Goal: Task Accomplishment & Management: Complete application form

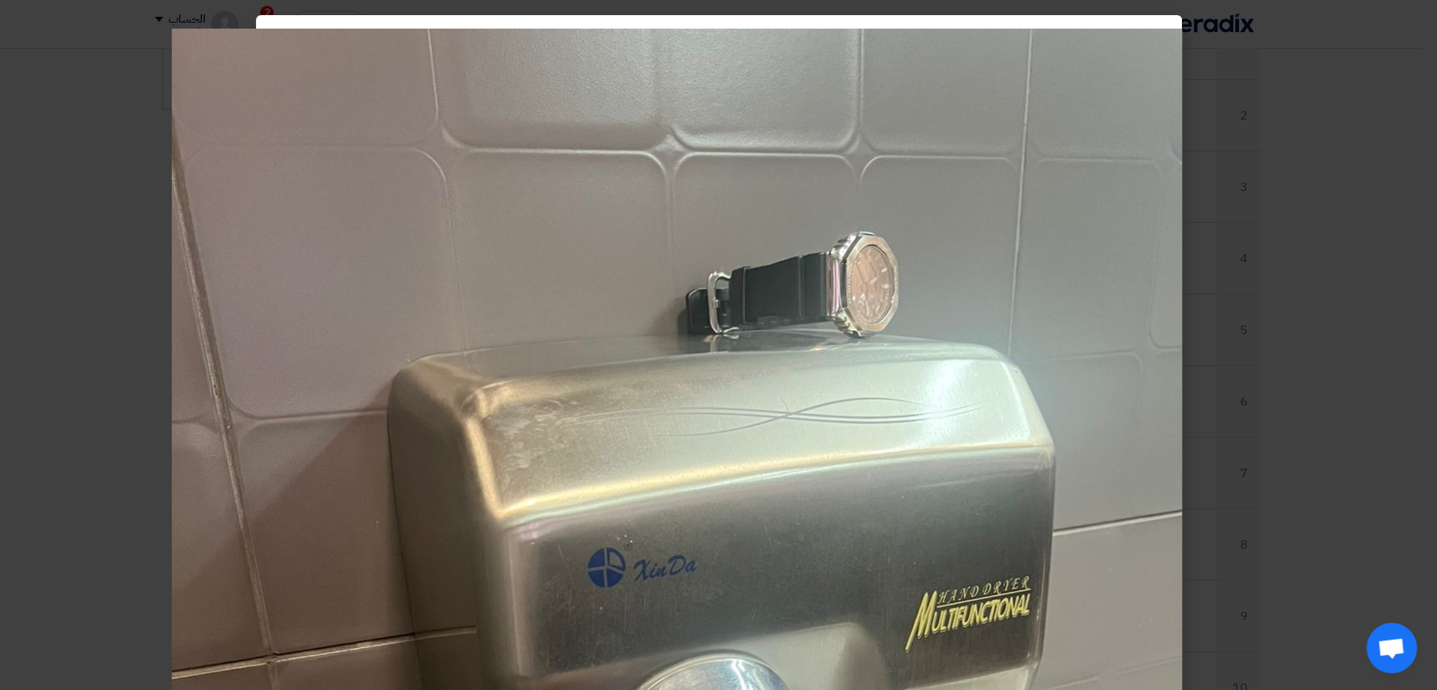
scroll to position [272, 0]
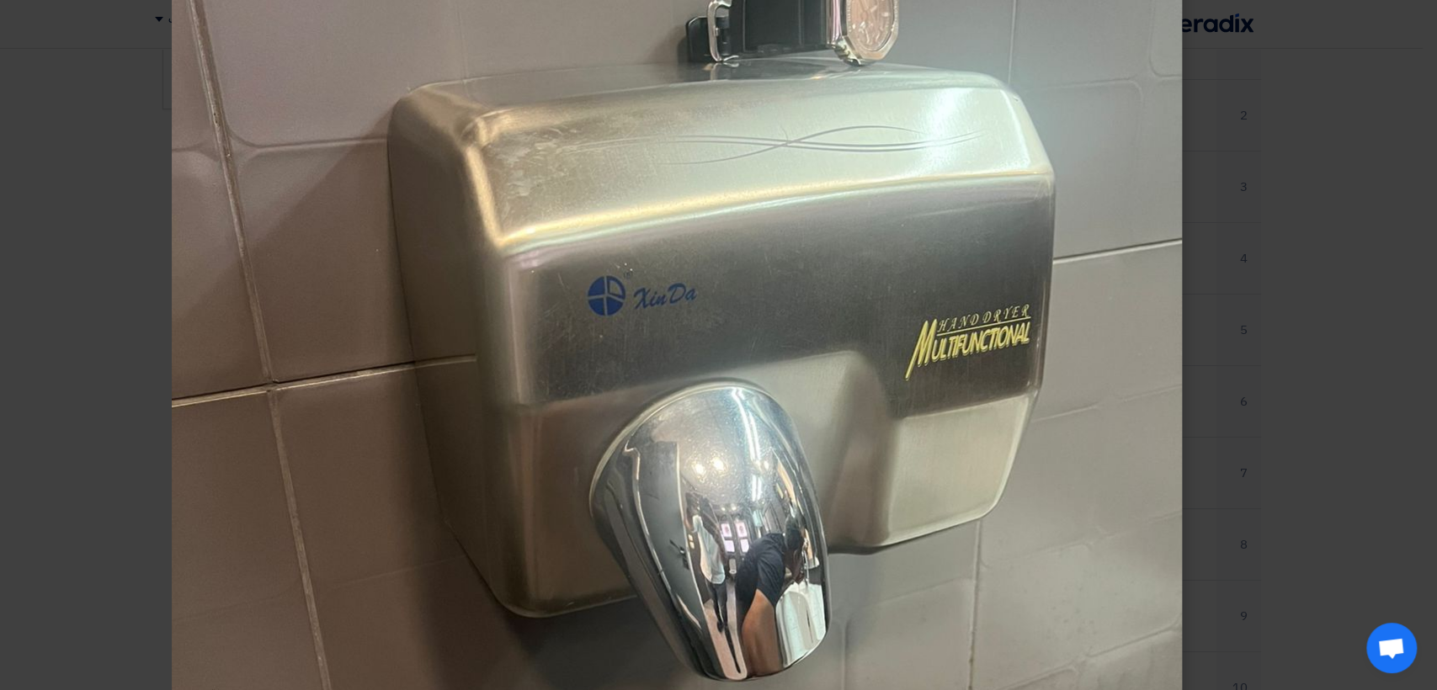
drag, startPoint x: 0, startPoint y: 0, endPoint x: 1332, endPoint y: 166, distance: 1342.1
click at [1332, 166] on modal-container at bounding box center [718, 345] width 1437 height 690
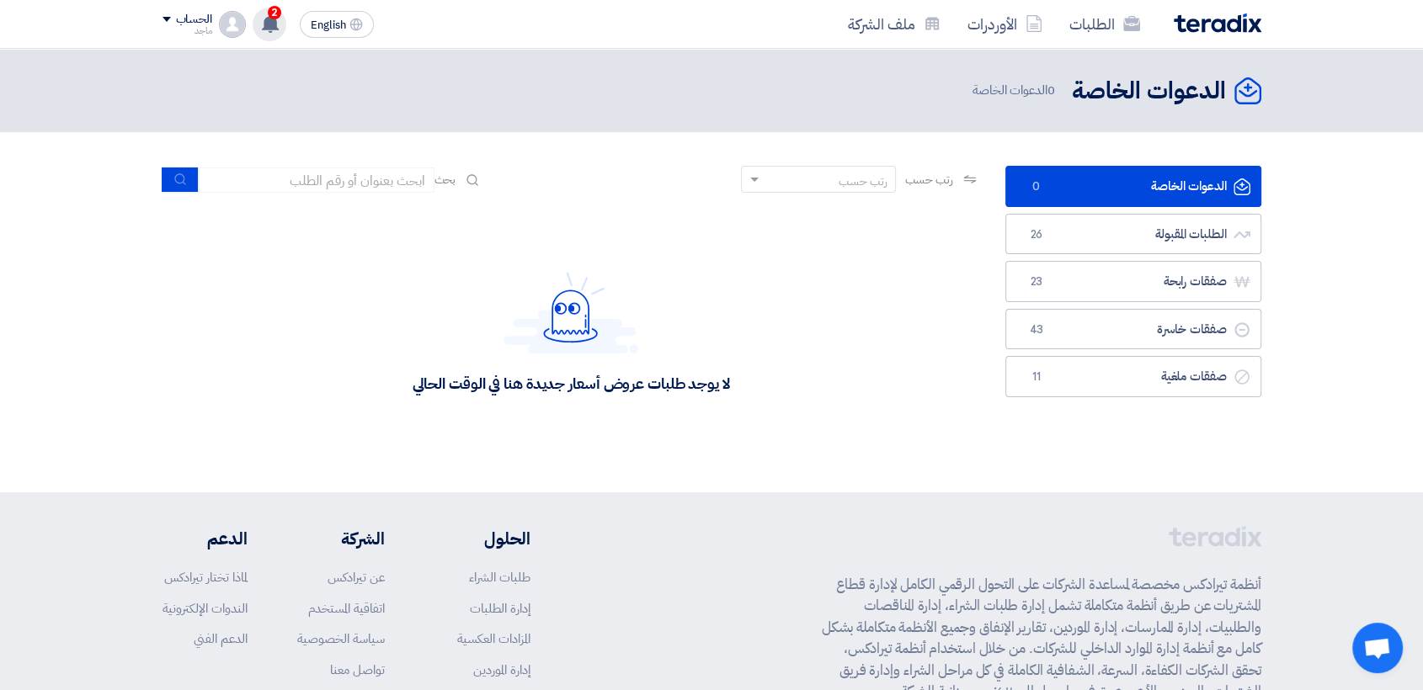
click at [273, 20] on use at bounding box center [270, 23] width 17 height 19
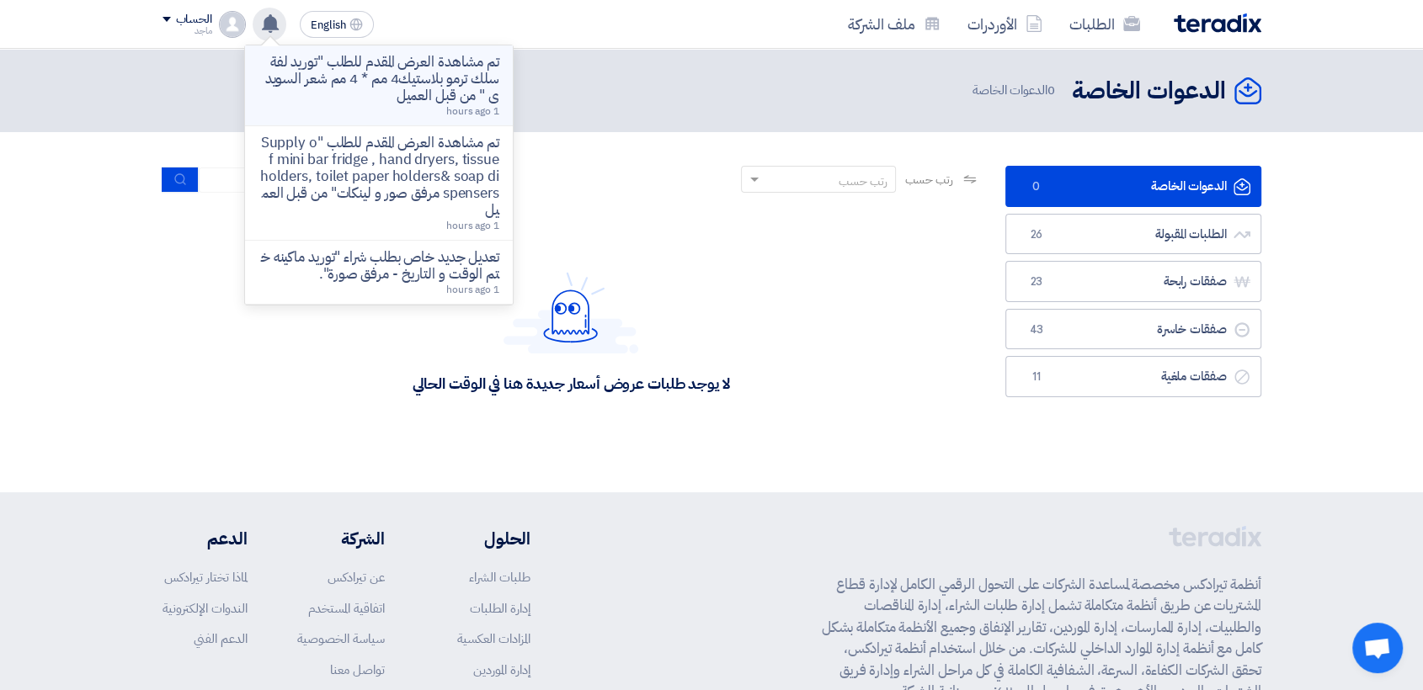
click at [359, 72] on p "تم مشاهدة العرض المقدم للطلب "توريد لفة سلك ترمو بلاستيك4 مم * 4 مم شعر السويدى…" at bounding box center [378, 79] width 241 height 51
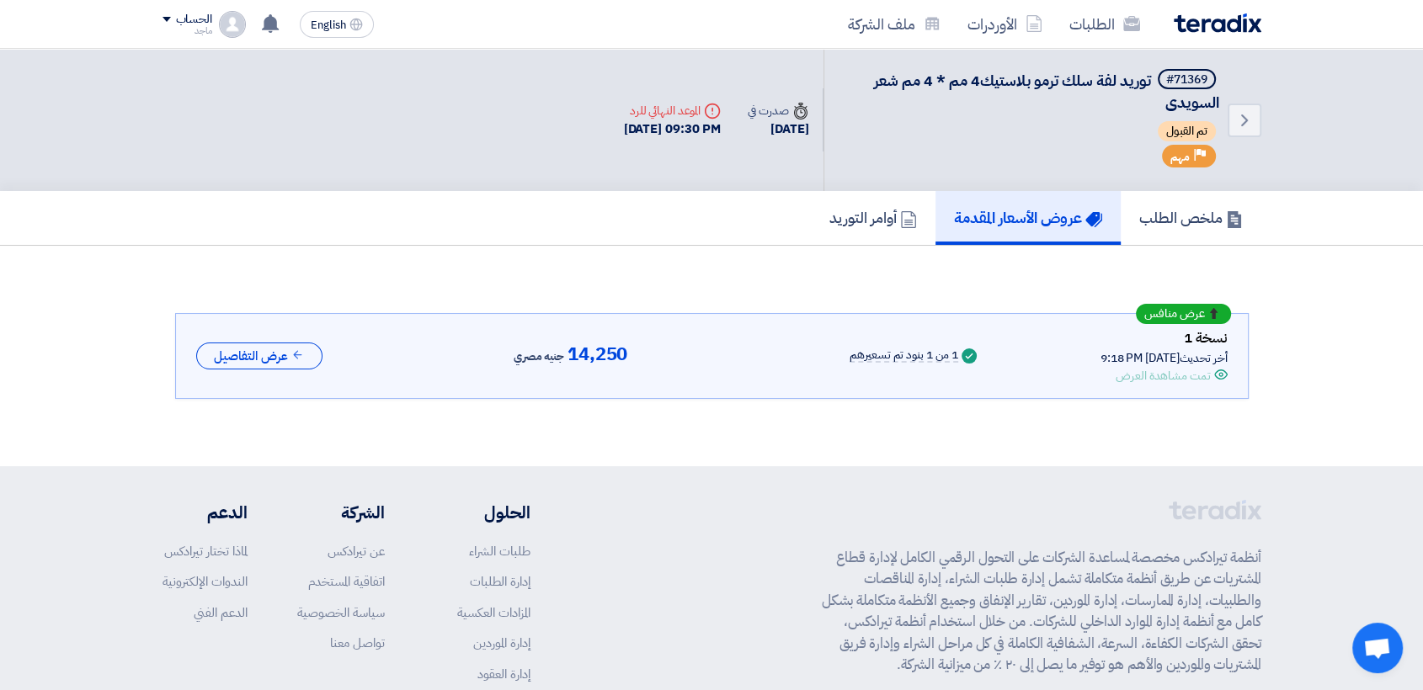
scroll to position [9, 0]
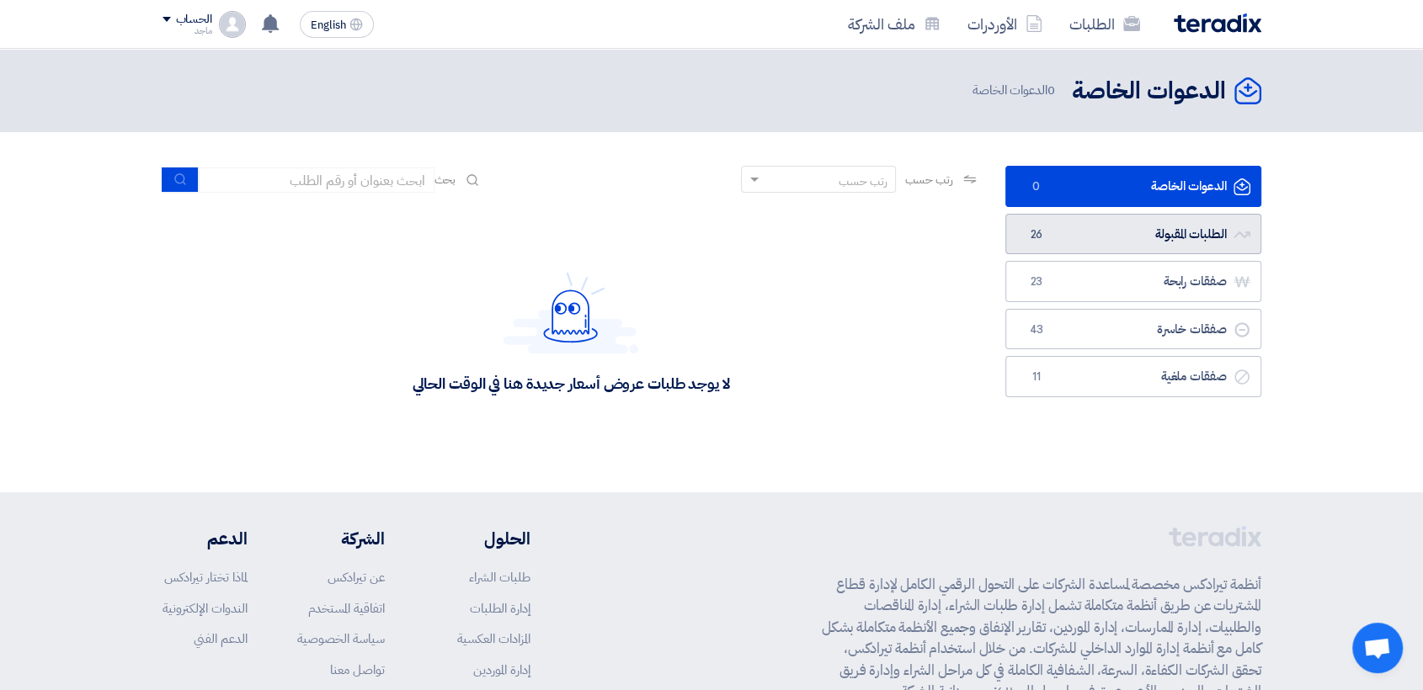
click at [1057, 233] on link "الطلبات المقبولة الطلبات المقبولة 26" at bounding box center [1133, 234] width 256 height 41
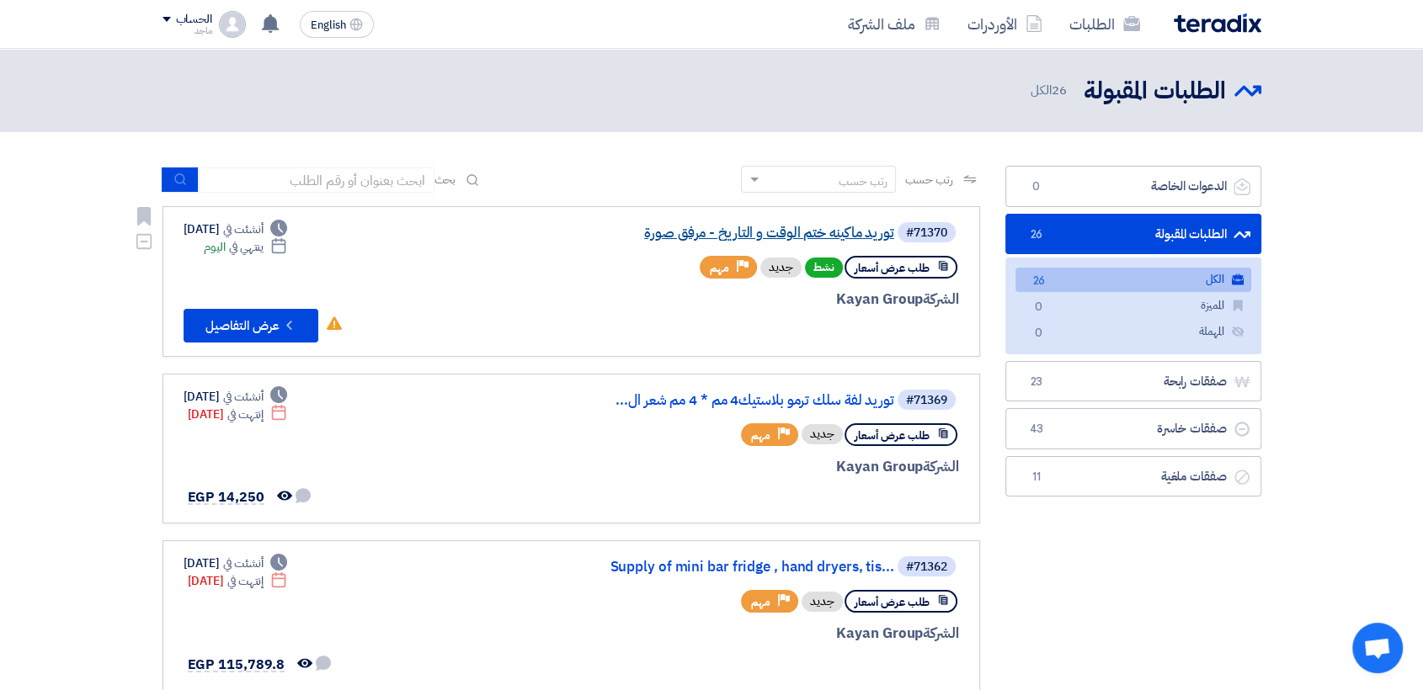
click at [828, 231] on link "توريد ماكينه ختم الوقت و التاريخ - مرفق صورة" at bounding box center [725, 233] width 337 height 15
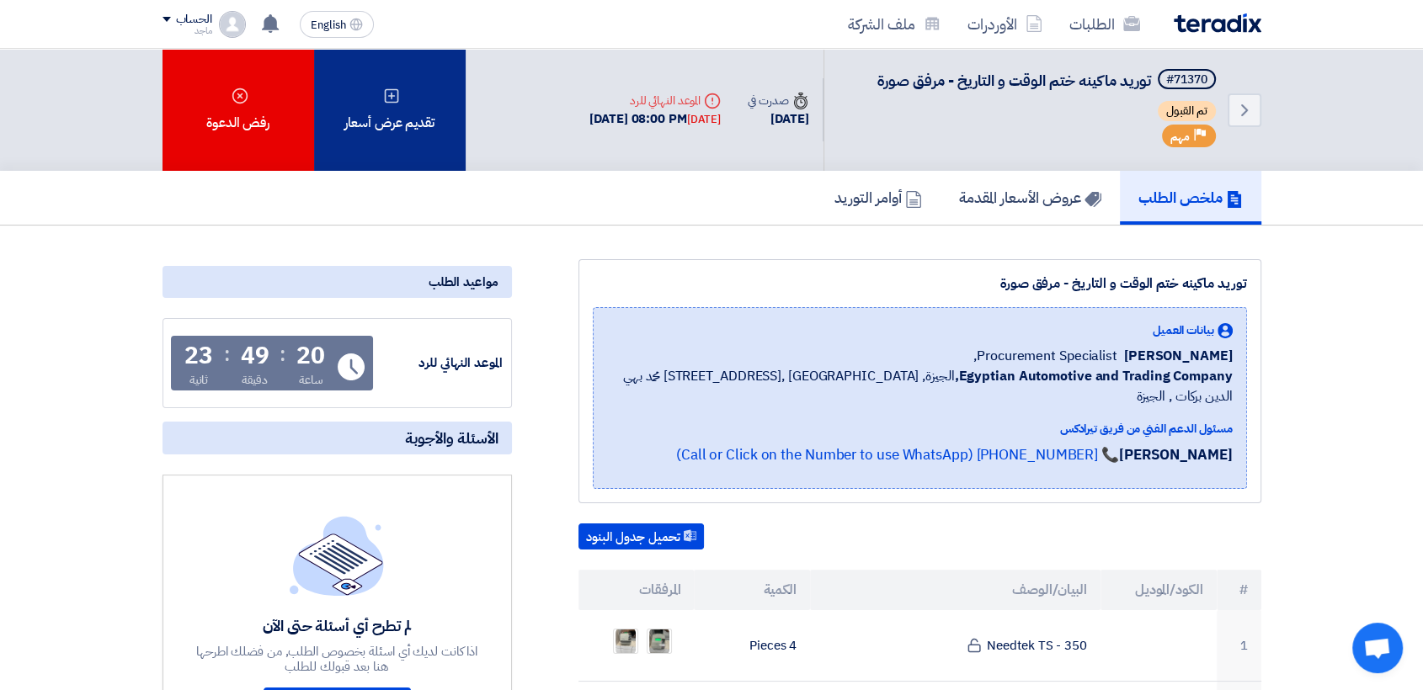
click at [421, 123] on div "تقديم عرض أسعار" at bounding box center [390, 110] width 152 height 122
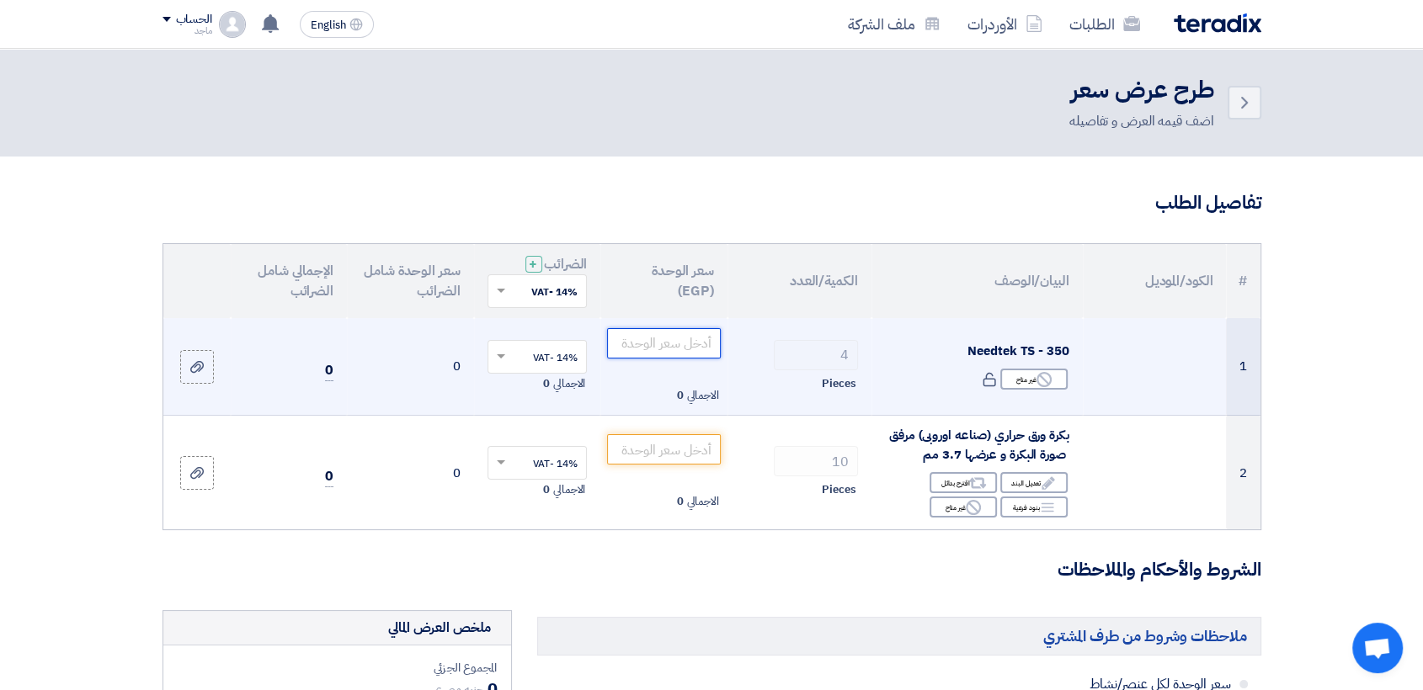
click at [680, 337] on input "number" at bounding box center [664, 343] width 114 height 30
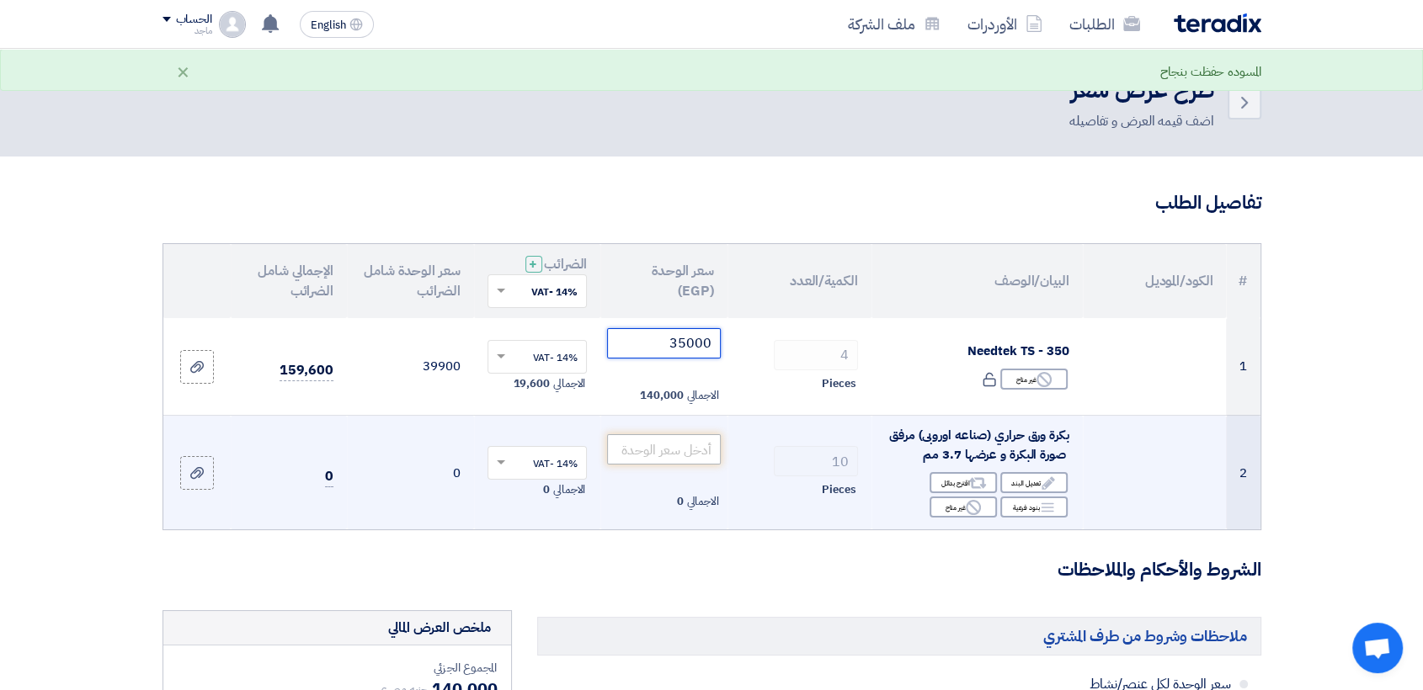
type input "35000"
click at [673, 449] on input "number" at bounding box center [664, 449] width 114 height 30
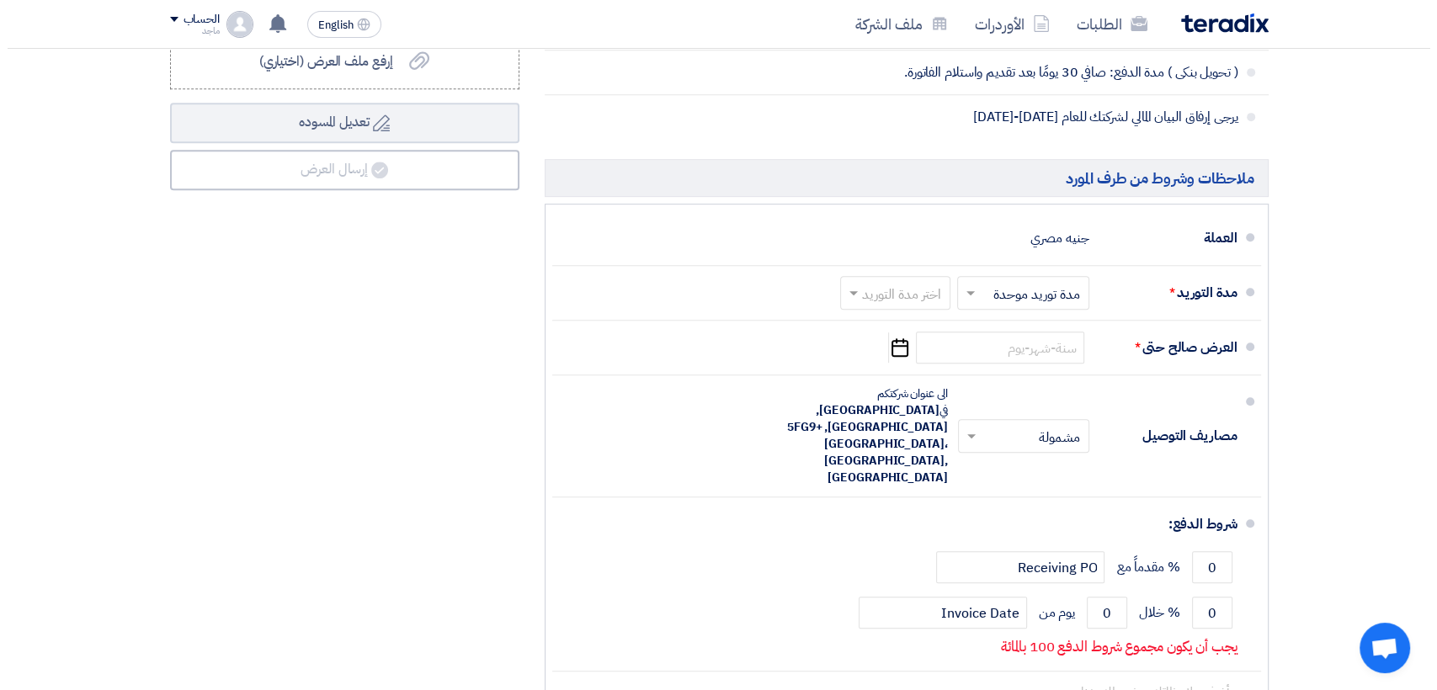
scroll to position [882, 0]
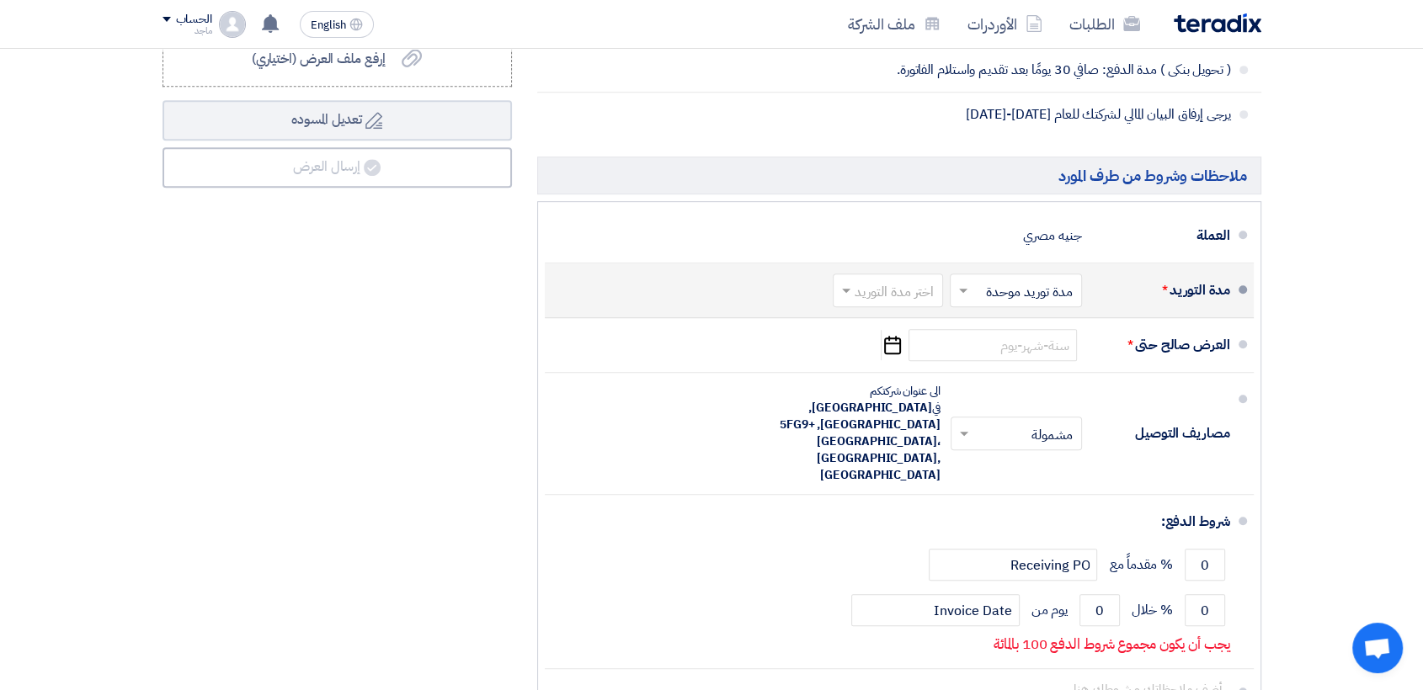
type input "33"
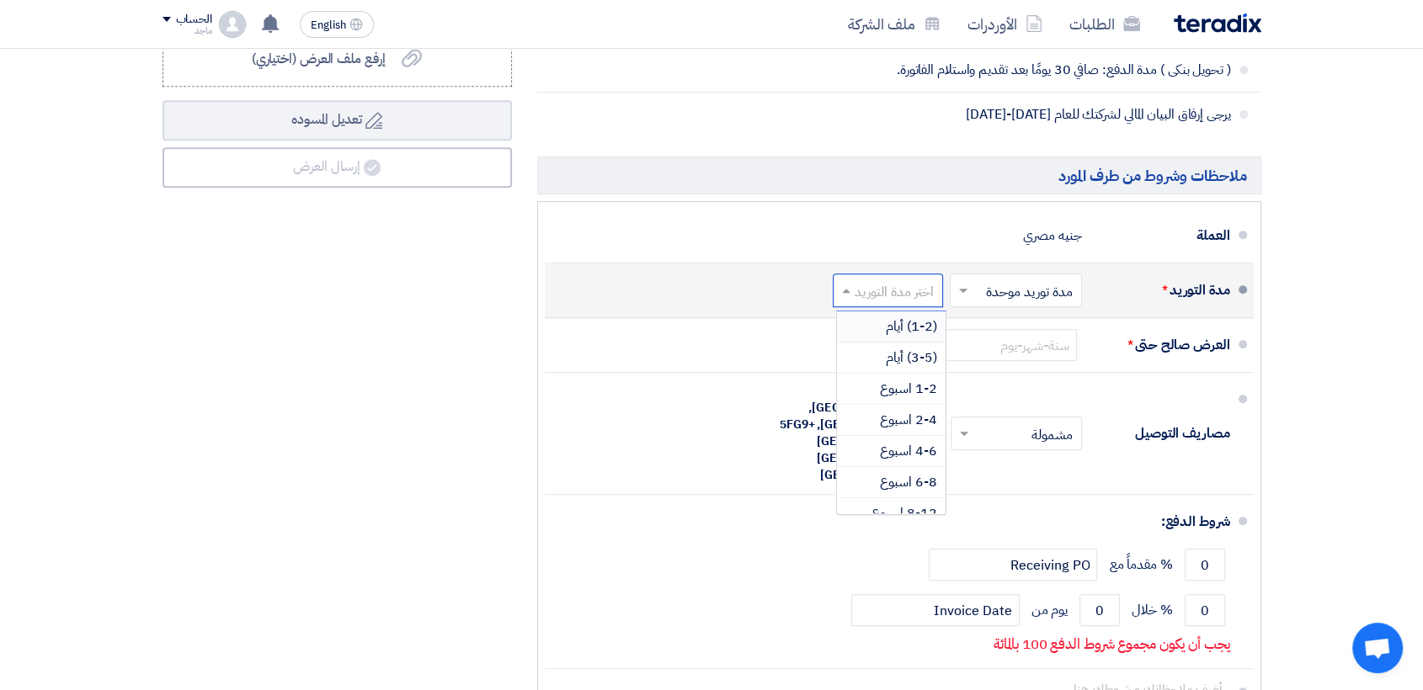
click at [886, 287] on input "text" at bounding box center [884, 292] width 102 height 24
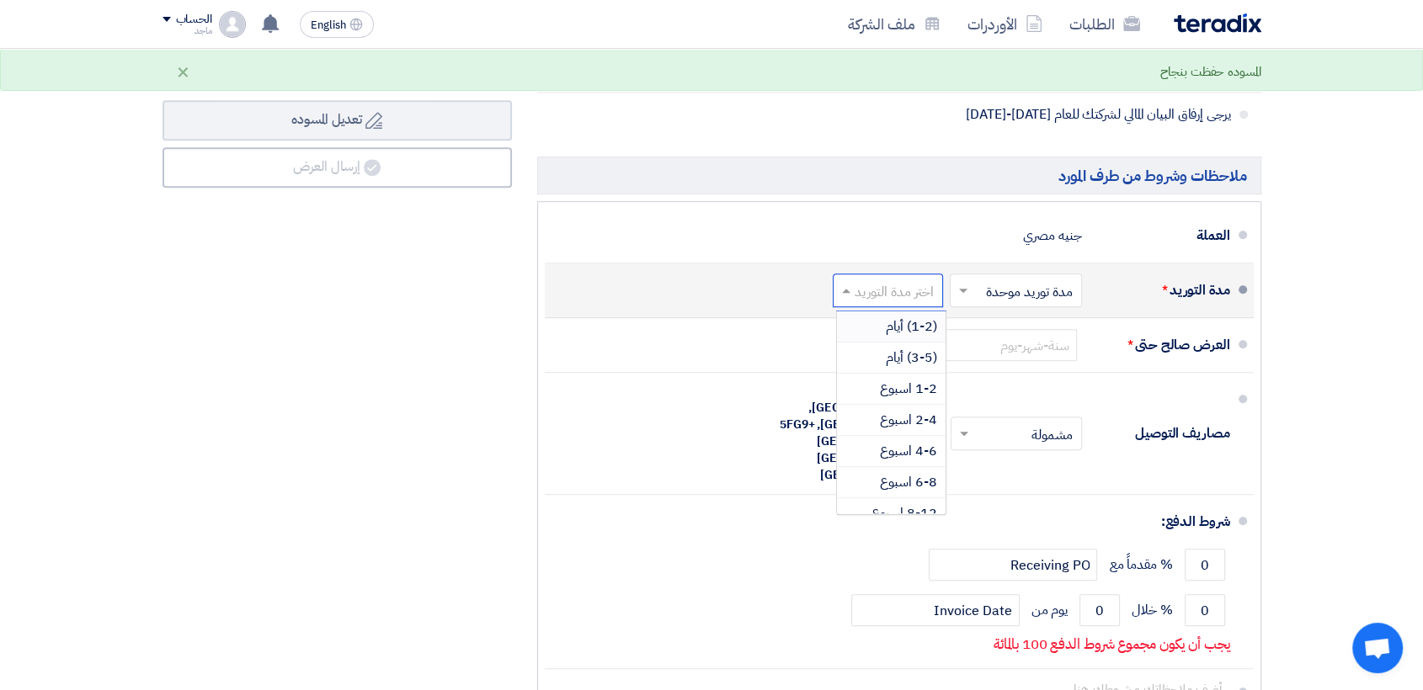
click at [871, 330] on div "(1-2) أيام" at bounding box center [891, 326] width 109 height 31
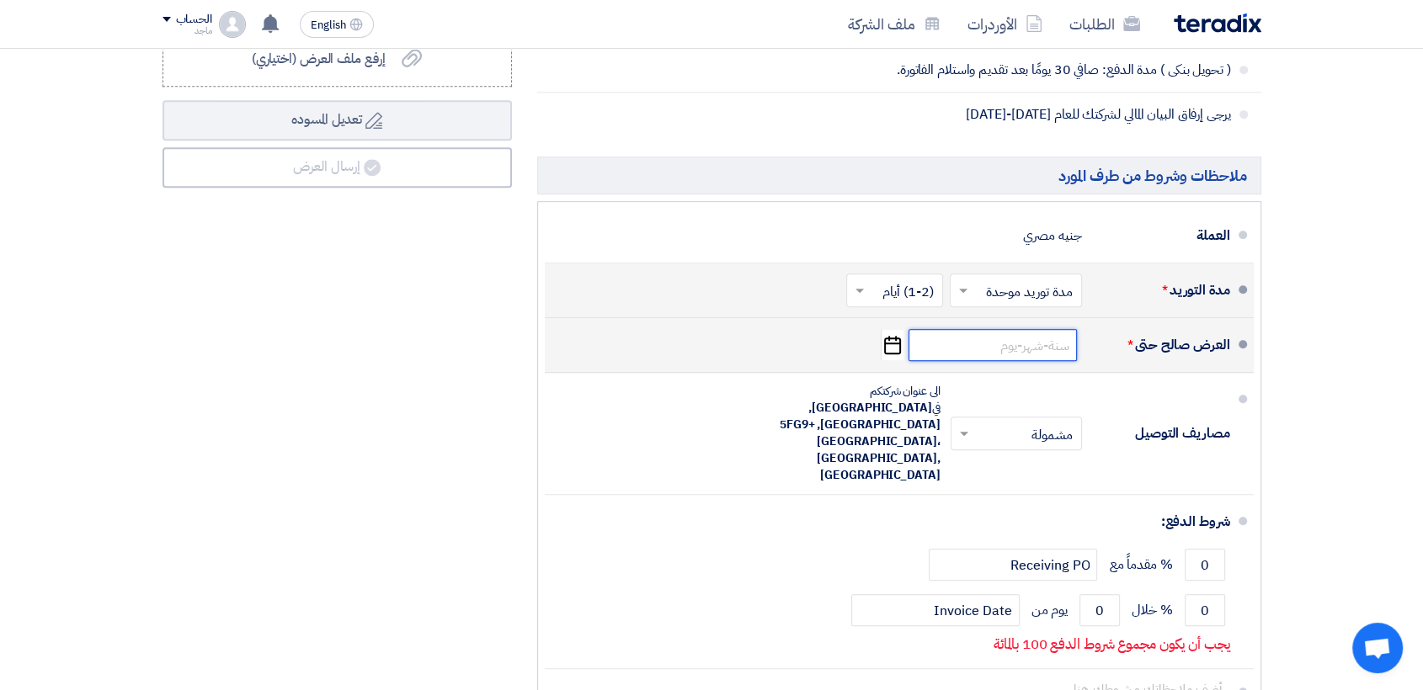
click at [1024, 347] on input at bounding box center [992, 345] width 168 height 32
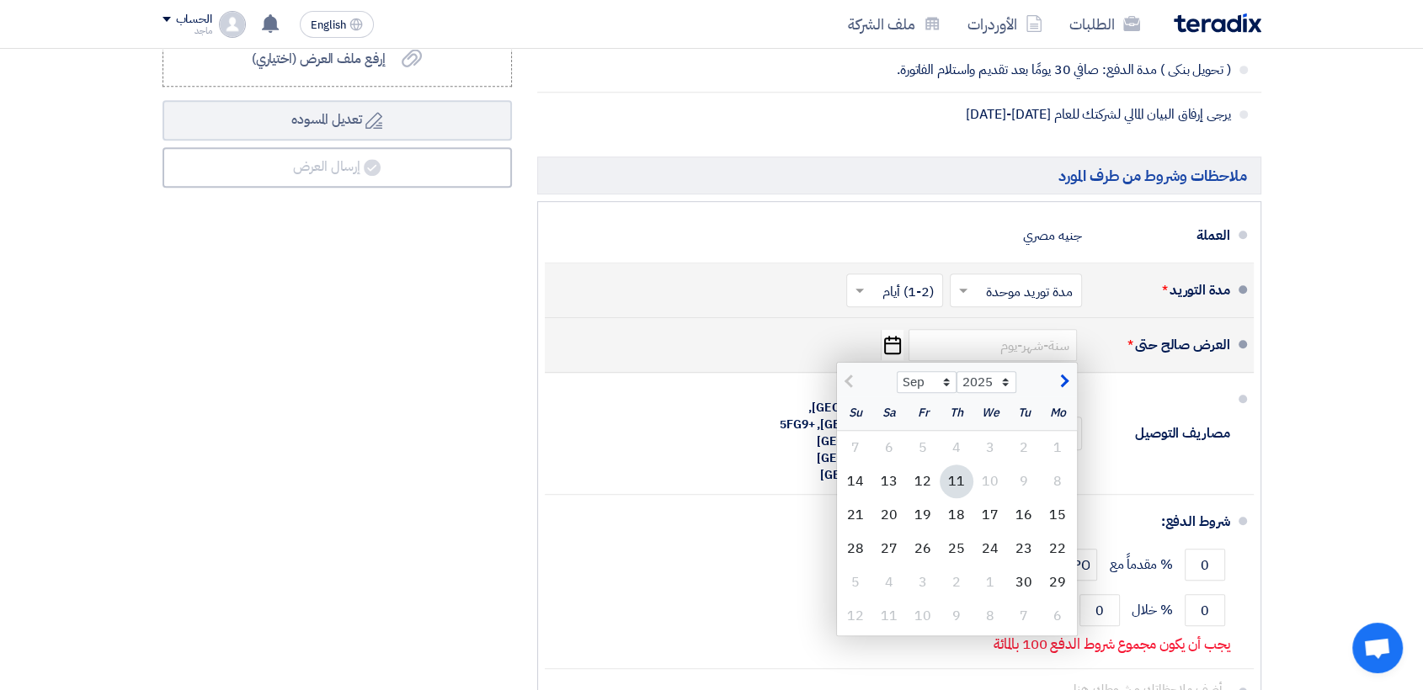
click at [950, 480] on div "11" at bounding box center [957, 482] width 34 height 34
type input "9/11/2025"
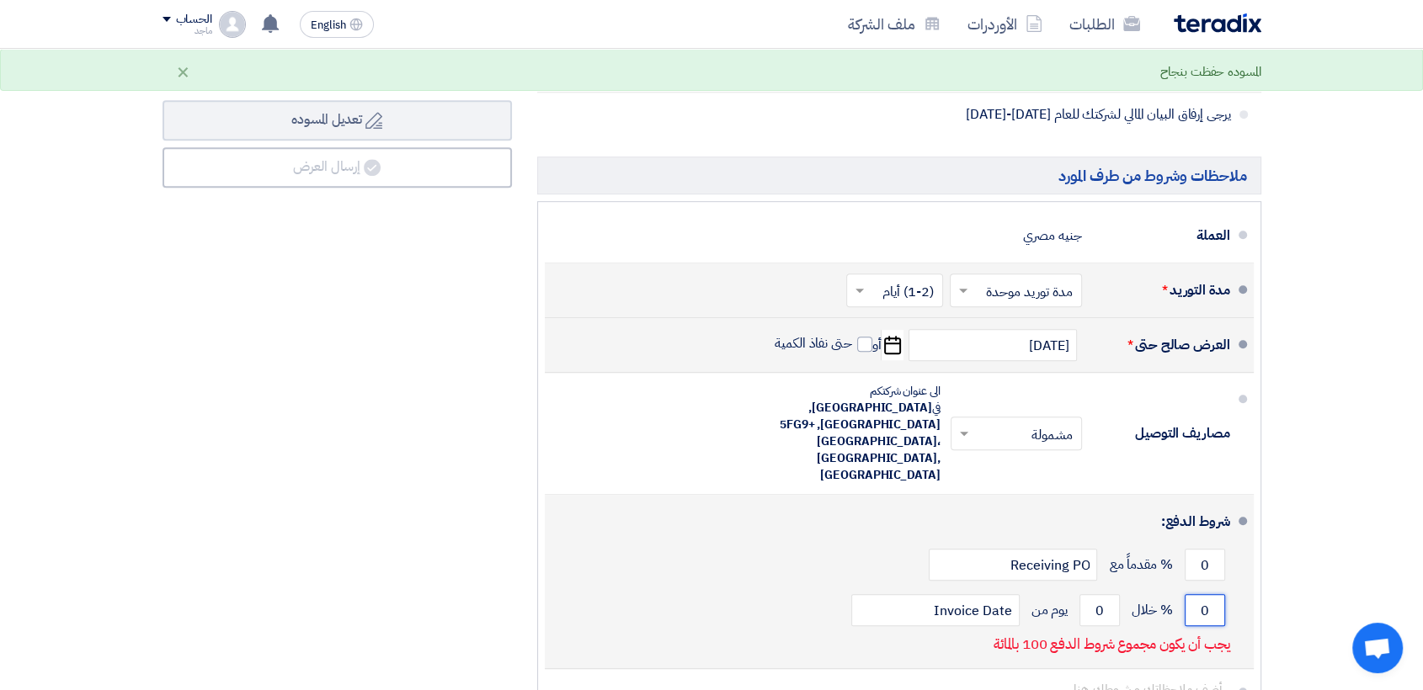
click at [1196, 594] on input "0" at bounding box center [1204, 610] width 40 height 32
type input "100"
click at [1085, 594] on input "0" at bounding box center [1099, 610] width 40 height 32
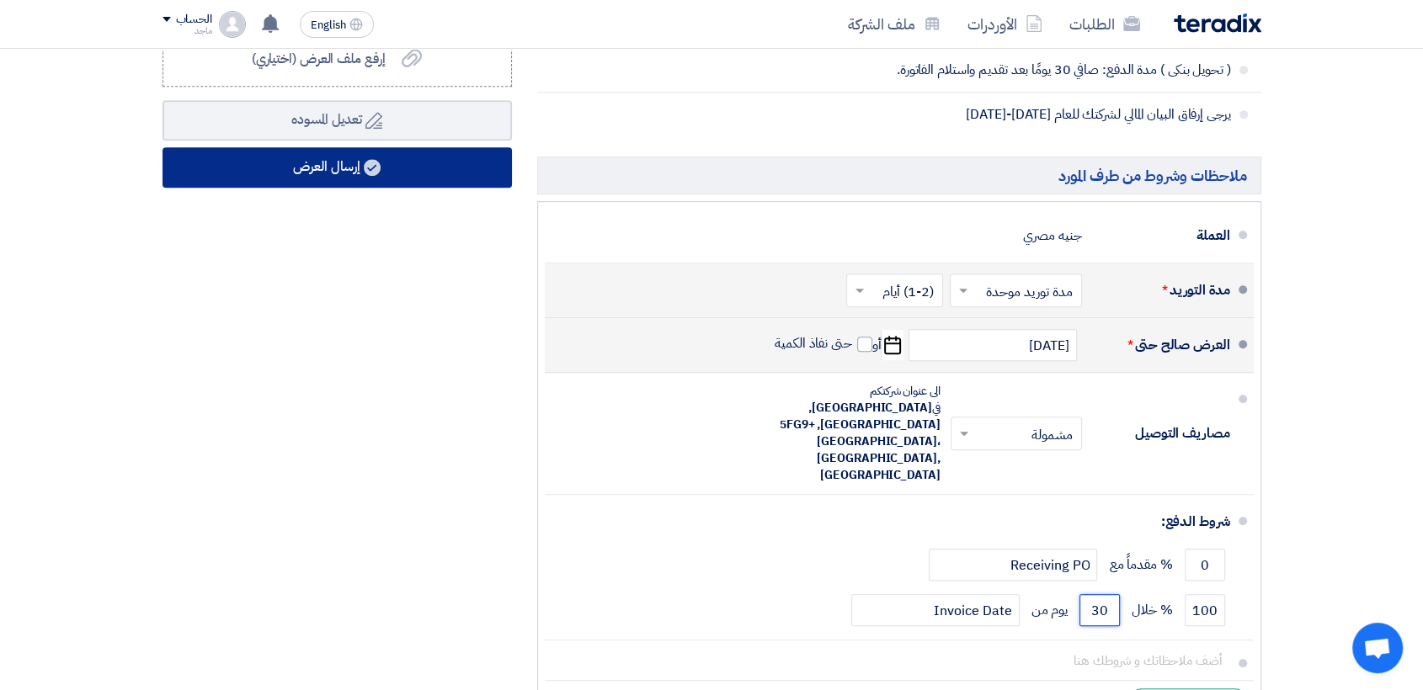
type input "30"
click at [446, 177] on button "إرسال العرض" at bounding box center [336, 167] width 349 height 40
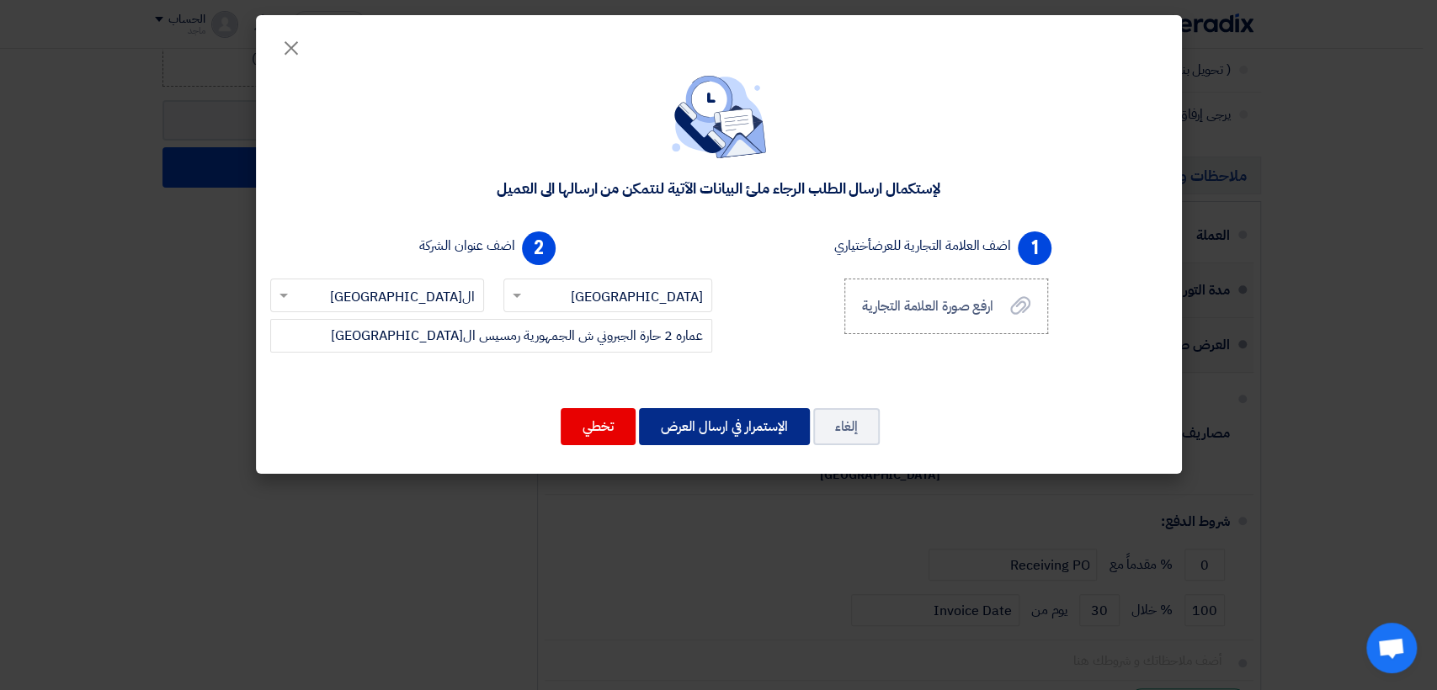
click at [744, 423] on button "الإستمرار في ارسال العرض" at bounding box center [724, 426] width 171 height 37
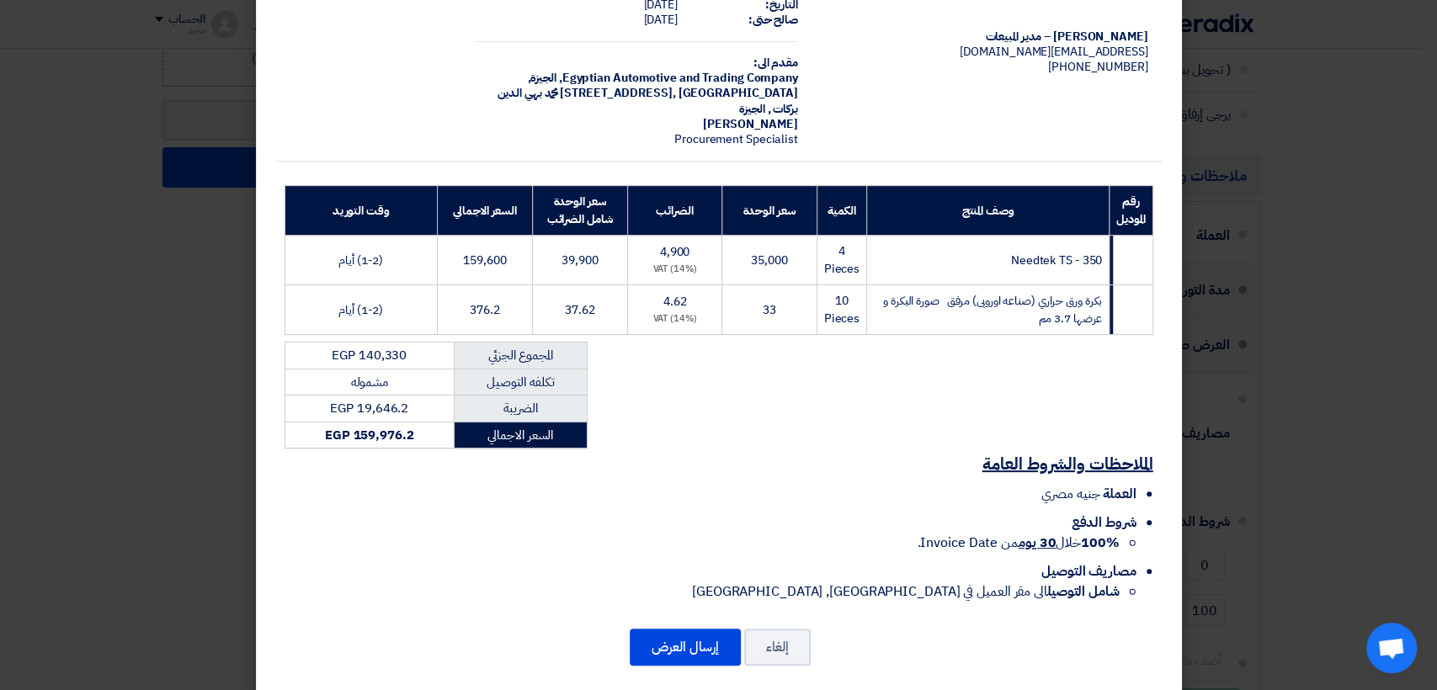
scroll to position [101, 0]
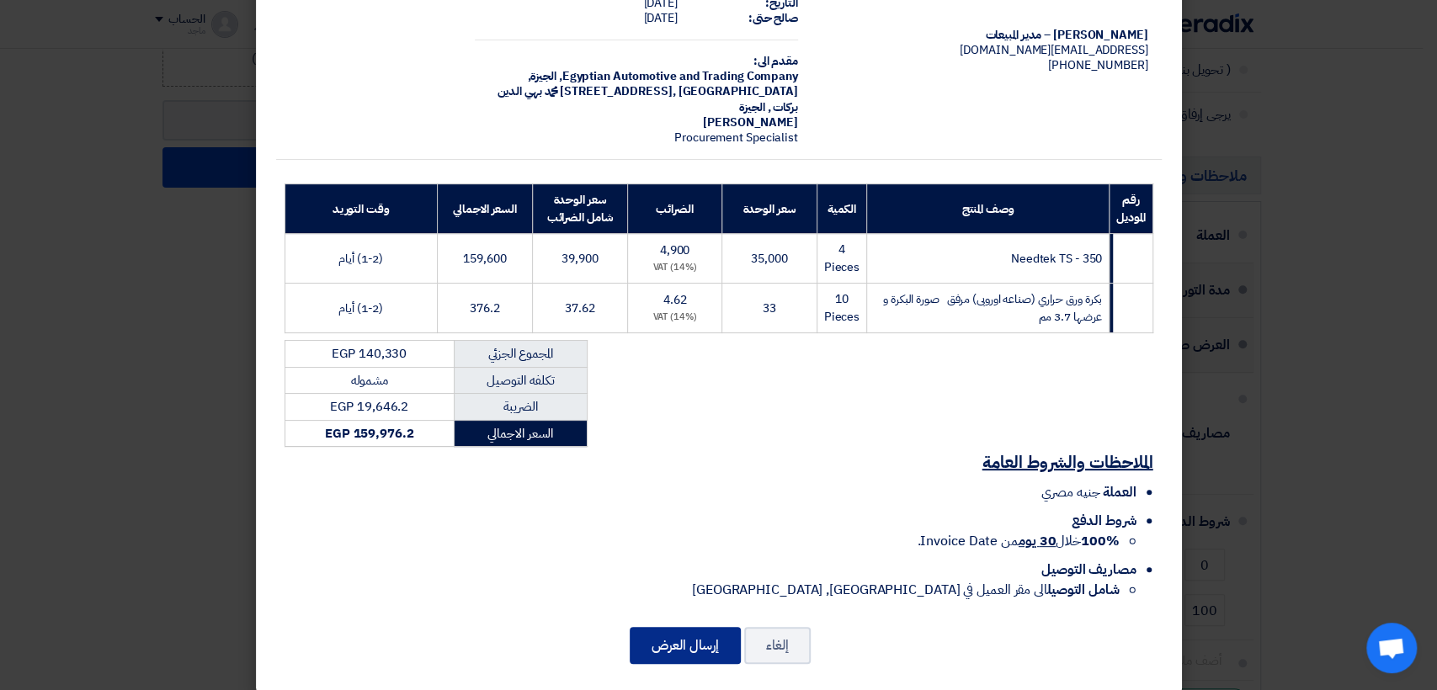
click at [671, 627] on button "إرسال العرض" at bounding box center [685, 645] width 111 height 37
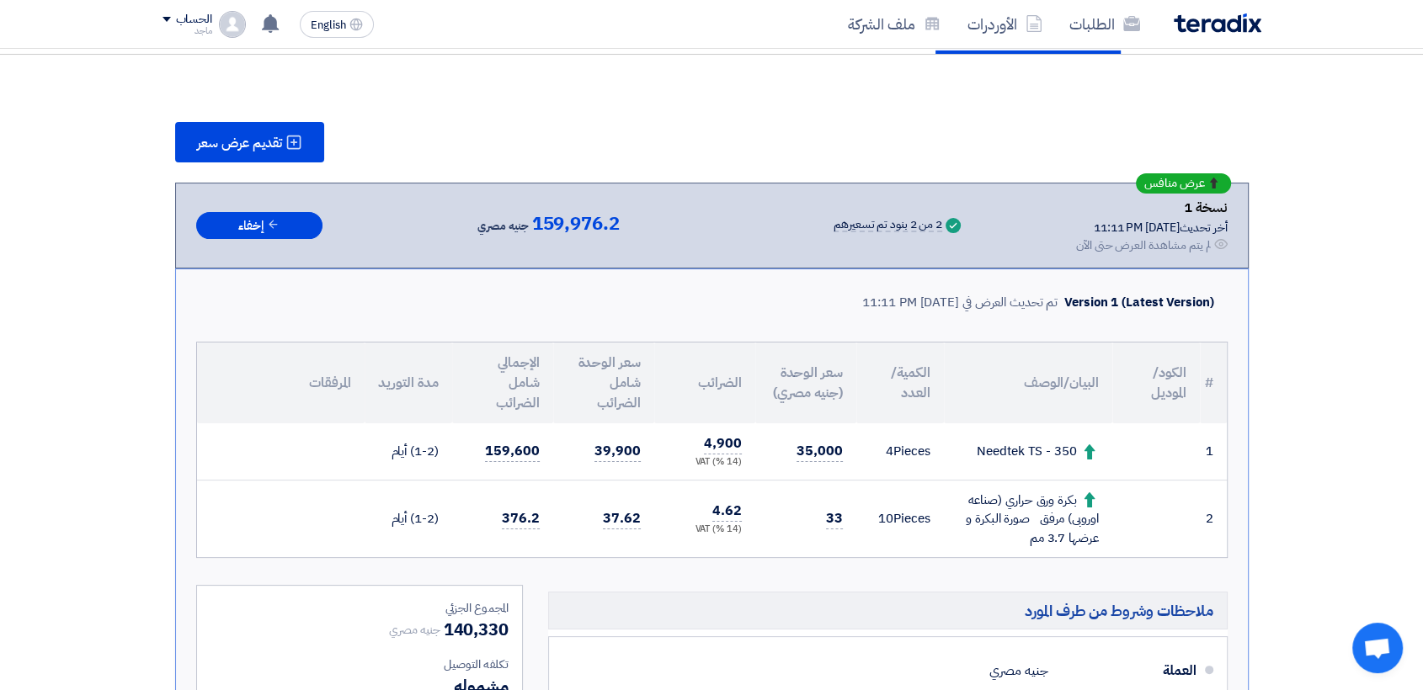
scroll to position [178, 0]
